Goal: Ask a question

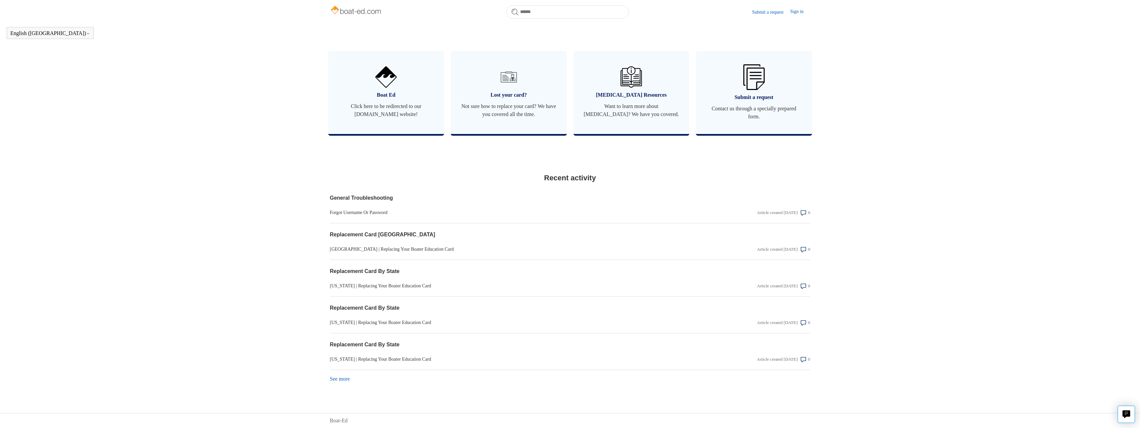
scroll to position [395, 0]
click at [345, 381] on link "See more items from recent activity" at bounding box center [340, 379] width 20 height 6
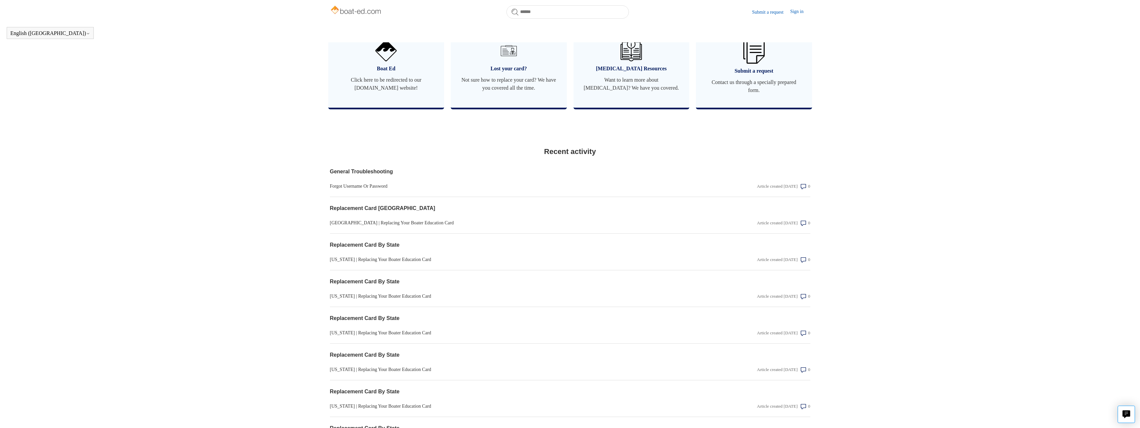
scroll to position [423, 0]
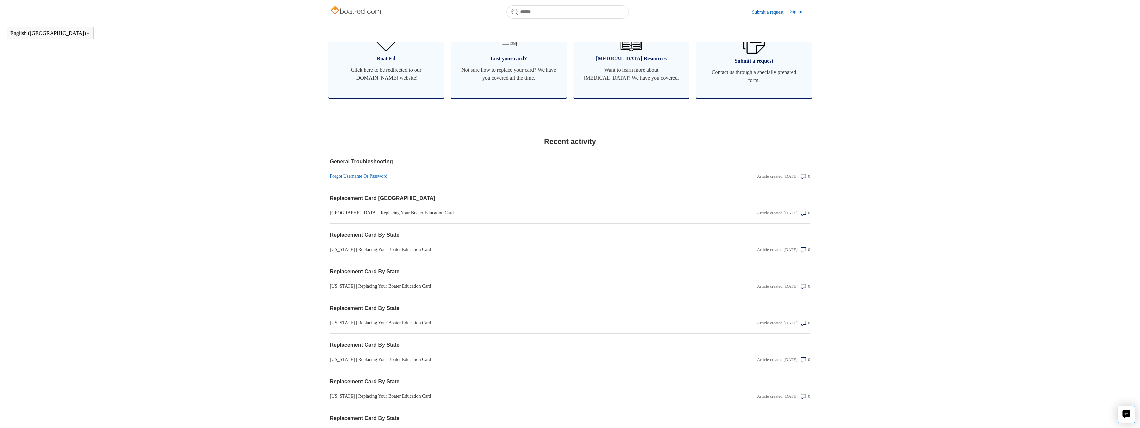
click at [363, 180] on link "Forgot Username Or Password" at bounding box center [498, 176] width 336 height 7
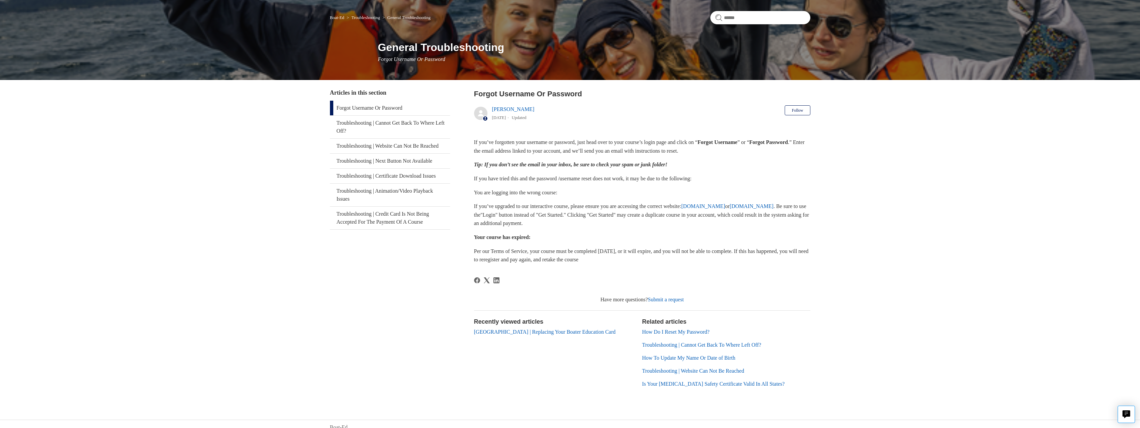
scroll to position [55, 0]
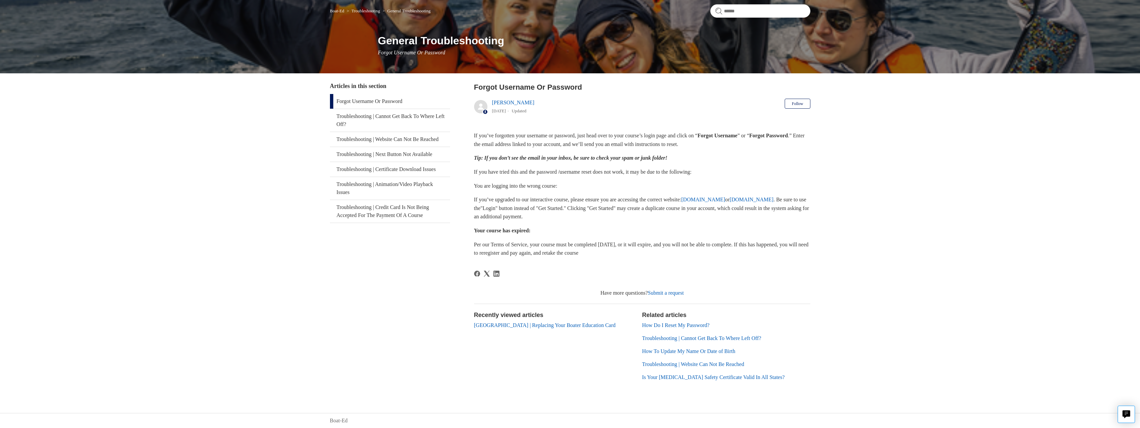
click at [540, 327] on link "Canada | Replacing Your Boater Education Card" at bounding box center [545, 326] width 142 height 6
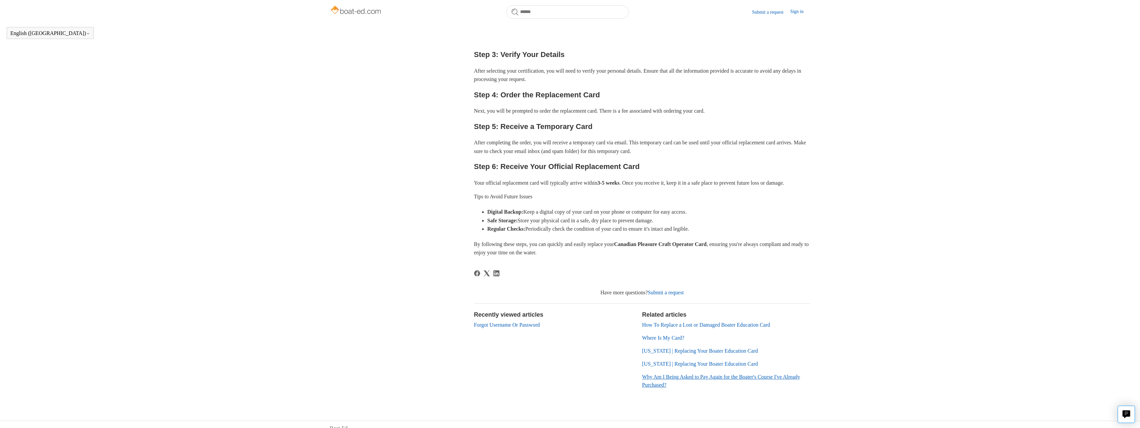
scroll to position [215, 0]
click at [669, 294] on link "Submit a request" at bounding box center [666, 291] width 36 height 6
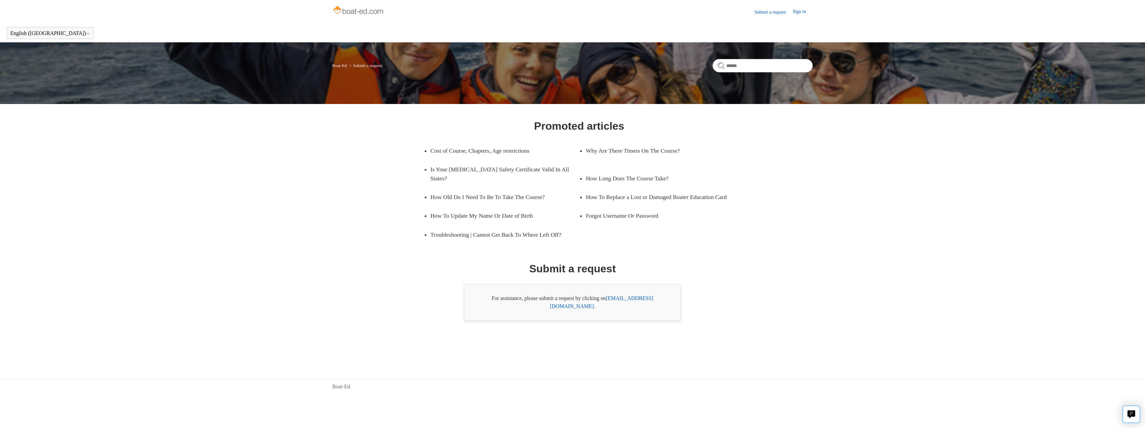
click at [633, 301] on link "[EMAIL_ADDRESS][DOMAIN_NAME]" at bounding box center [601, 303] width 103 height 14
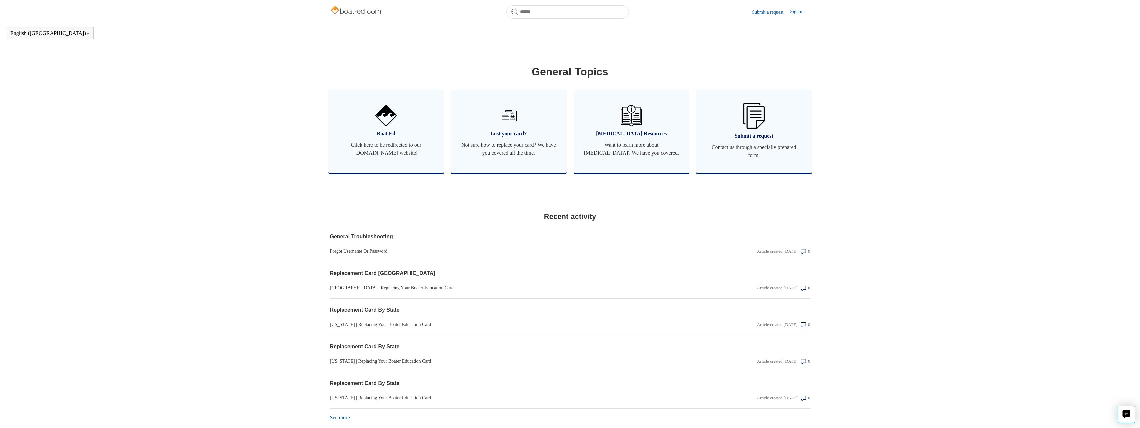
scroll to position [395, 0]
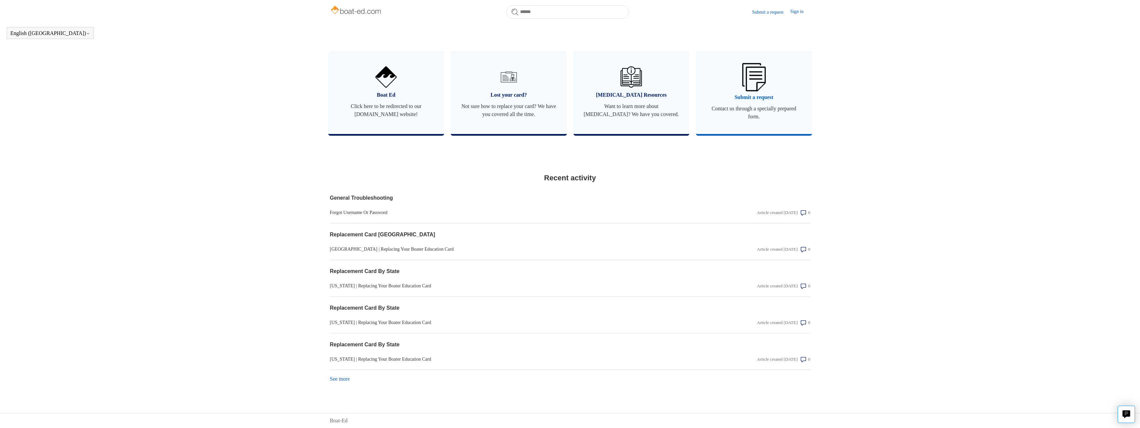
click at [761, 100] on span "Submit a request" at bounding box center [754, 97] width 96 height 8
